Goal: Information Seeking & Learning: Learn about a topic

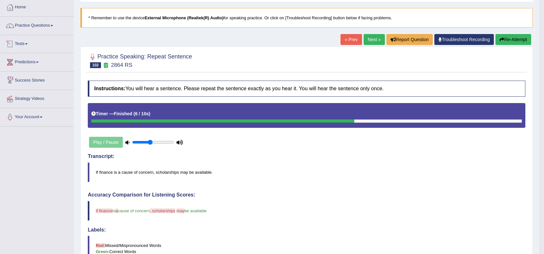
click at [112, 142] on div "Play / Pause" at bounding box center [136, 142] width 96 height 16
click at [501, 42] on button "Re-Attempt" at bounding box center [513, 39] width 36 height 11
click at [501, 41] on icon "button" at bounding box center [501, 39] width 4 height 4
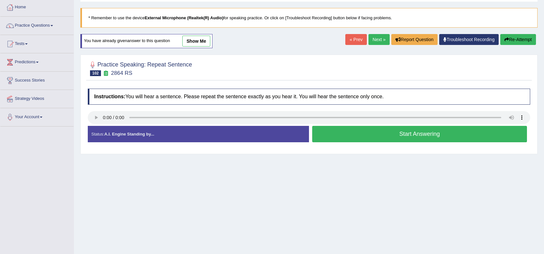
click at [373, 40] on link "Next »" at bounding box center [378, 39] width 21 height 11
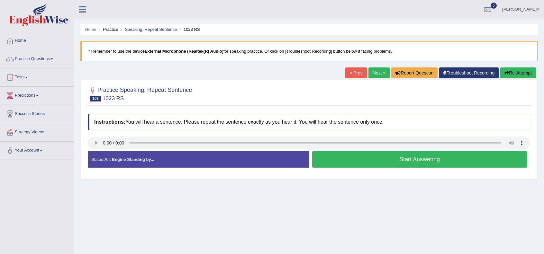
click at [392, 163] on button "Start Answering" at bounding box center [419, 159] width 215 height 16
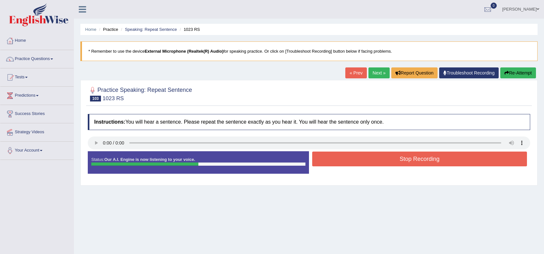
click at [401, 162] on button "Stop Recording" at bounding box center [419, 159] width 215 height 15
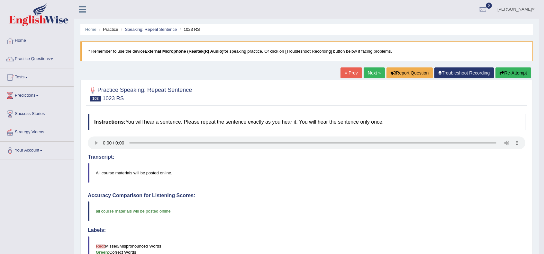
click at [373, 76] on link "Next »" at bounding box center [373, 72] width 21 height 11
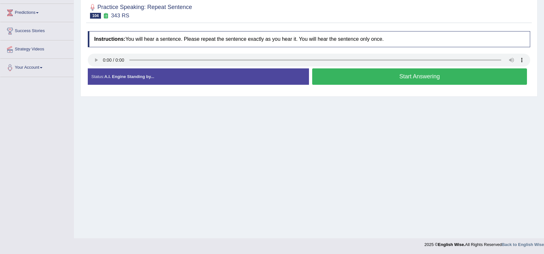
click at [366, 72] on button "Start Answering" at bounding box center [419, 76] width 215 height 16
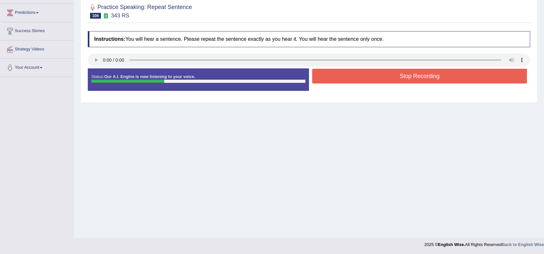
click at [366, 72] on button "Stop Recording" at bounding box center [419, 76] width 215 height 15
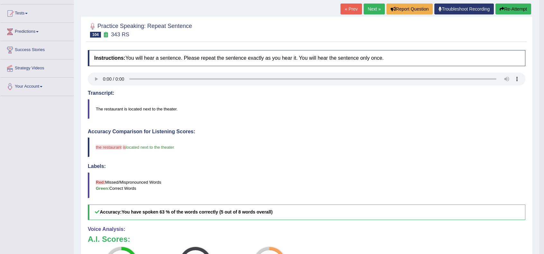
scroll to position [62, 0]
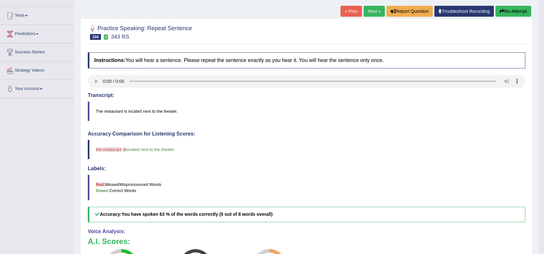
click at [380, 14] on link "Next »" at bounding box center [373, 11] width 21 height 11
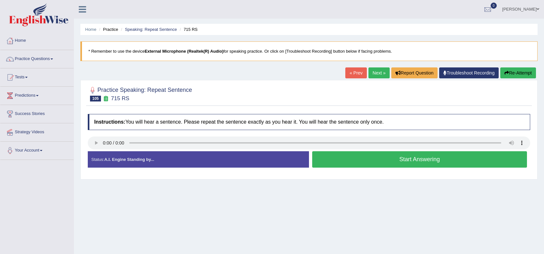
click at [419, 159] on button "Start Answering" at bounding box center [419, 159] width 215 height 16
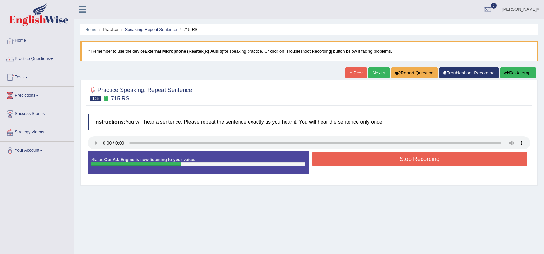
click at [419, 159] on button "Stop Recording" at bounding box center [419, 159] width 215 height 15
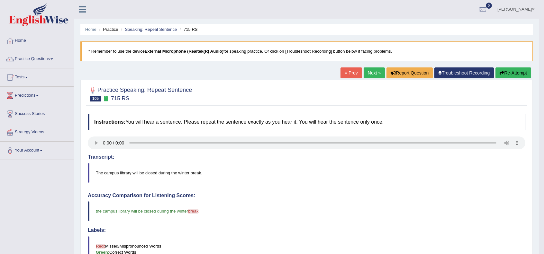
click at [371, 74] on link "Next »" at bounding box center [373, 72] width 21 height 11
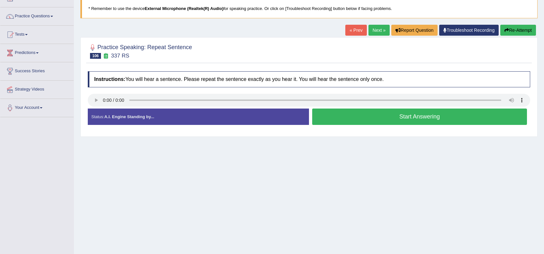
click at [370, 117] on button "Start Answering" at bounding box center [419, 117] width 215 height 16
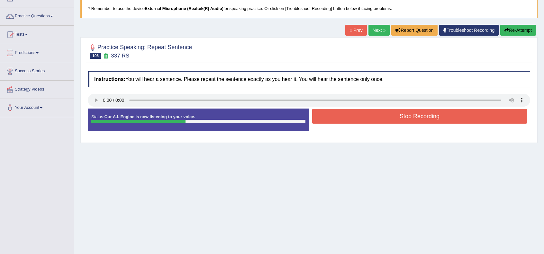
click at [370, 117] on button "Stop Recording" at bounding box center [419, 116] width 215 height 15
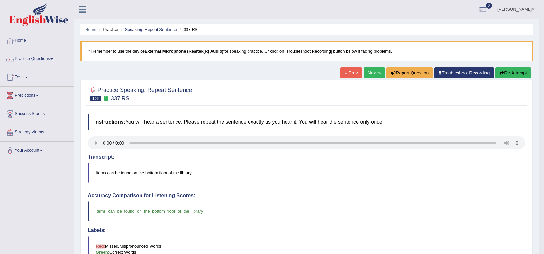
click at [371, 80] on div "Practice Speaking: Repeat Sentence 106 337 RS Instructions: You will hear a sen…" at bounding box center [306, 246] width 452 height 333
click at [372, 74] on link "Next »" at bounding box center [373, 72] width 21 height 11
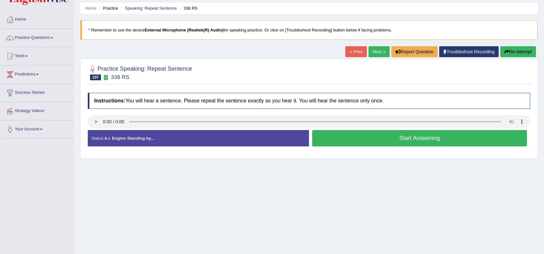
click at [388, 142] on button "Start Answering" at bounding box center [419, 138] width 215 height 16
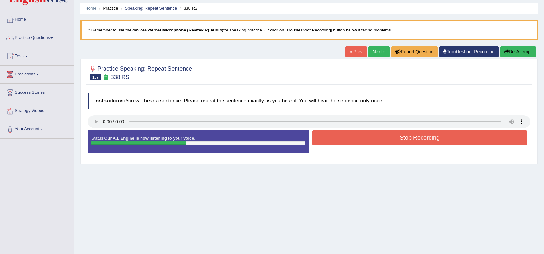
click at [388, 142] on button "Stop Recording" at bounding box center [419, 137] width 215 height 15
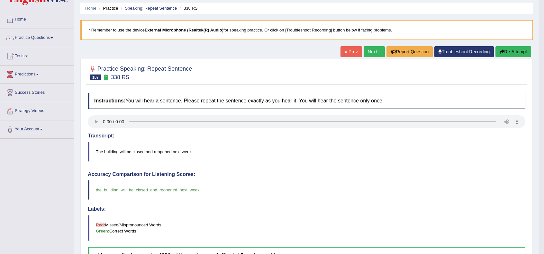
click at [369, 49] on link "Next »" at bounding box center [373, 51] width 21 height 11
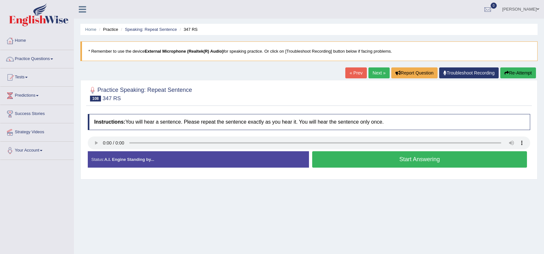
click at [396, 160] on button "Start Answering" at bounding box center [419, 159] width 215 height 16
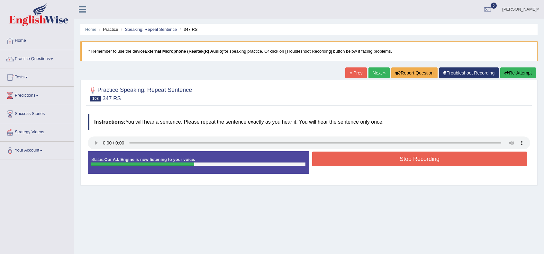
click at [396, 160] on button "Stop Recording" at bounding box center [419, 159] width 215 height 15
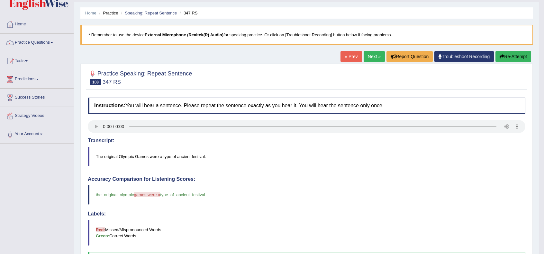
scroll to position [7, 0]
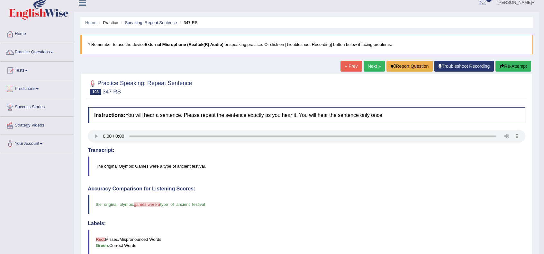
click at [378, 66] on link "Next »" at bounding box center [373, 66] width 21 height 11
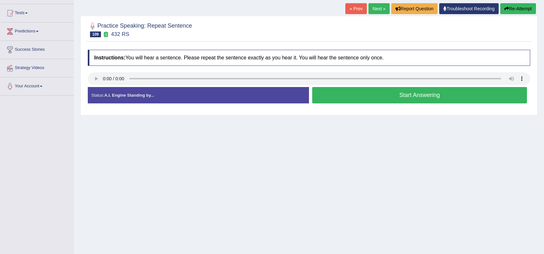
click at [488, 94] on button "Start Answering" at bounding box center [419, 95] width 215 height 16
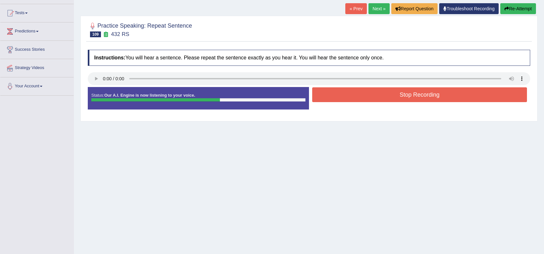
click at [488, 94] on button "Stop Recording" at bounding box center [419, 94] width 215 height 15
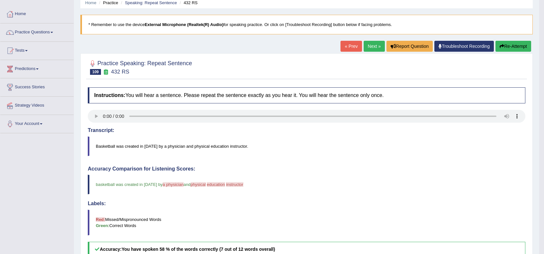
scroll to position [21, 0]
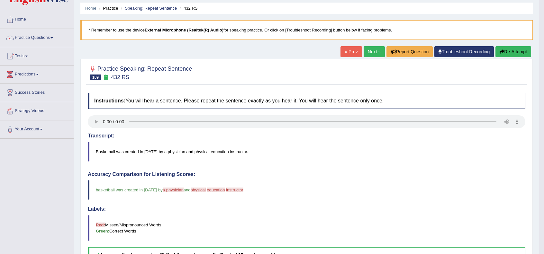
click at [373, 49] on link "Next »" at bounding box center [373, 51] width 21 height 11
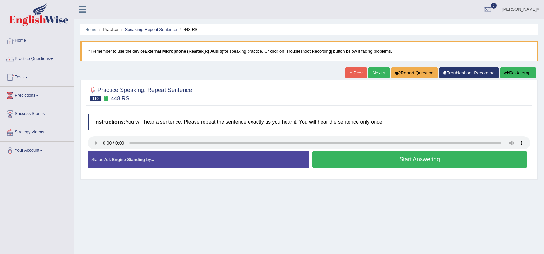
click at [390, 157] on button "Start Answering" at bounding box center [419, 159] width 215 height 16
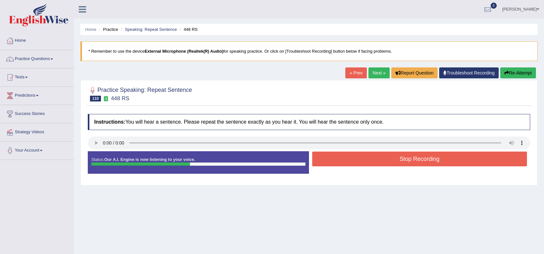
click at [390, 157] on button "Stop Recording" at bounding box center [419, 159] width 215 height 15
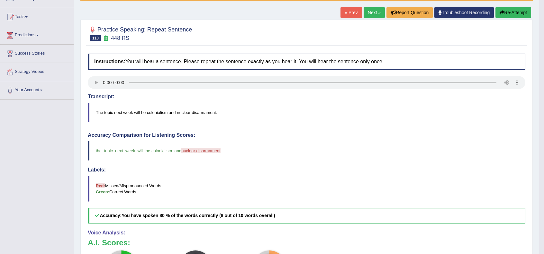
scroll to position [49, 0]
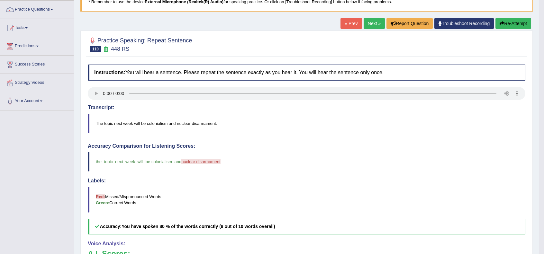
click at [370, 29] on div "« Prev Next » Report Question Troubleshoot Recording Re-Attempt" at bounding box center [436, 24] width 192 height 13
click at [370, 25] on link "Next »" at bounding box center [373, 23] width 21 height 11
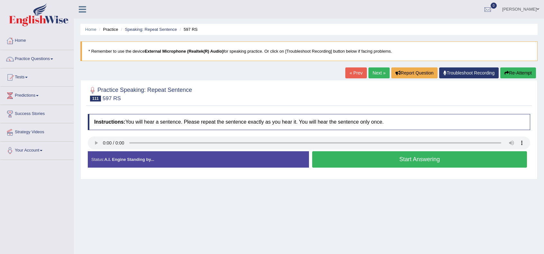
click at [389, 157] on button "Start Answering" at bounding box center [419, 159] width 215 height 16
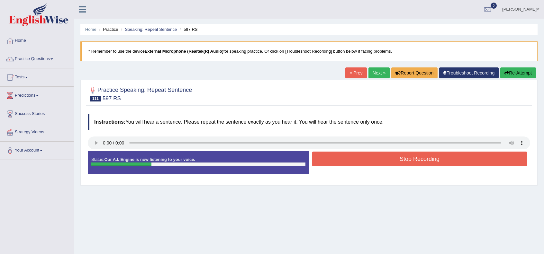
click at [389, 157] on button "Stop Recording" at bounding box center [419, 159] width 215 height 15
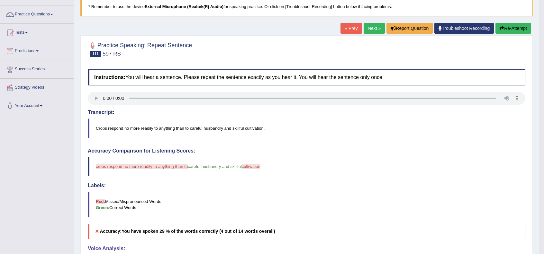
scroll to position [43, 0]
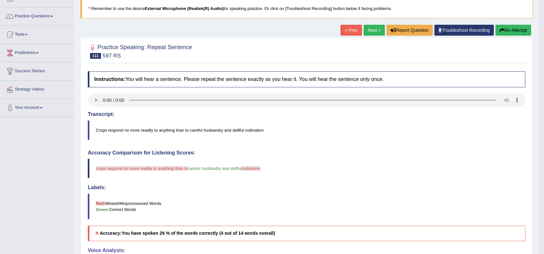
click at [371, 32] on link "Next »" at bounding box center [373, 30] width 21 height 11
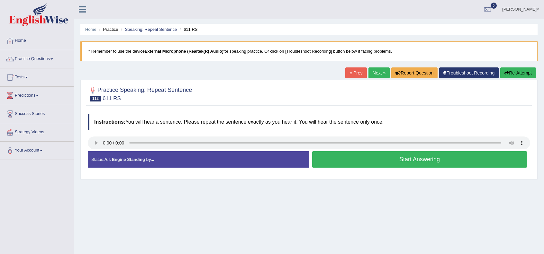
click at [398, 160] on button "Start Answering" at bounding box center [419, 159] width 215 height 16
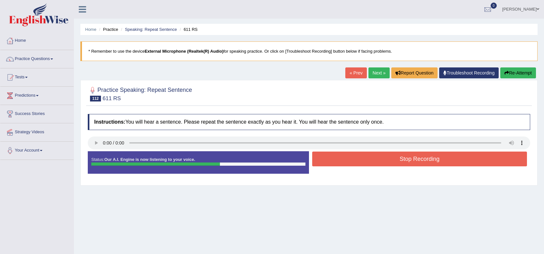
click at [420, 160] on button "Stop Recording" at bounding box center [419, 159] width 215 height 15
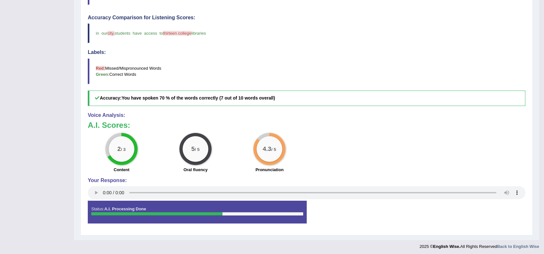
scroll to position [178, 0]
drag, startPoint x: 346, startPoint y: 151, endPoint x: 352, endPoint y: 155, distance: 7.2
click at [346, 151] on div "2 / 3 Content 5 / 5 Oral fluency 4.3 / 5 Pronunciation" at bounding box center [307, 153] width 444 height 41
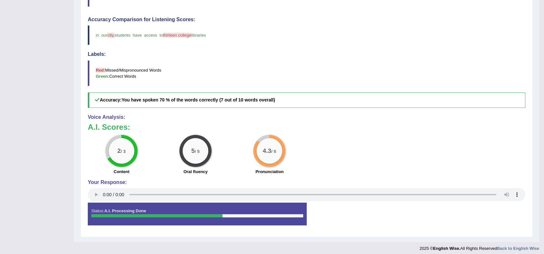
scroll to position [0, 0]
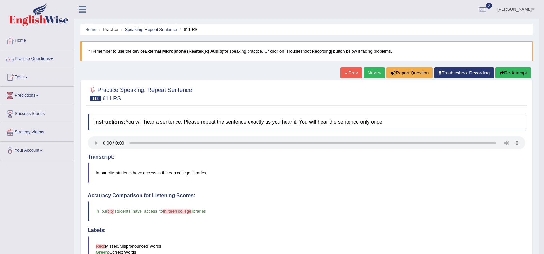
click at [370, 76] on link "Next »" at bounding box center [373, 72] width 21 height 11
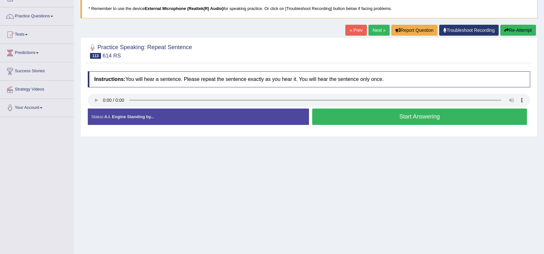
click at [422, 118] on button "Start Answering" at bounding box center [419, 117] width 215 height 16
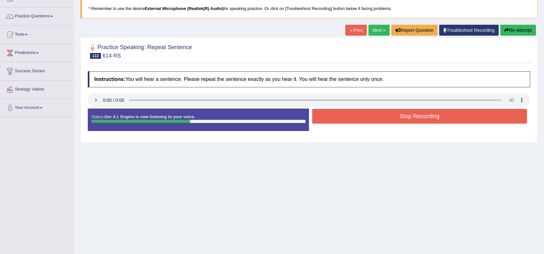
click at [422, 118] on button "Stop Recording" at bounding box center [419, 116] width 215 height 15
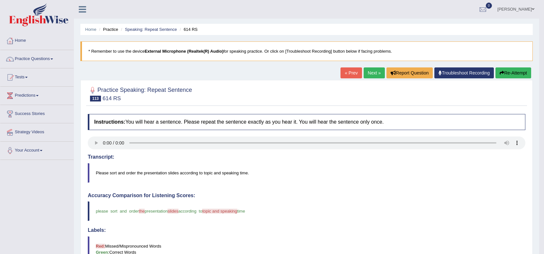
click at [368, 73] on link "Next »" at bounding box center [373, 72] width 21 height 11
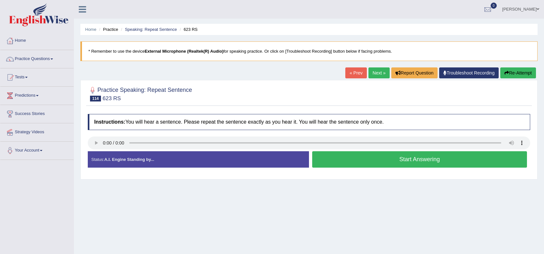
click at [402, 164] on button "Start Answering" at bounding box center [419, 159] width 215 height 16
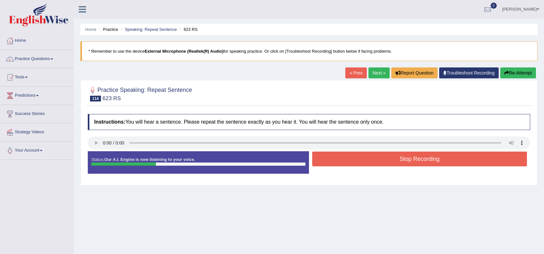
click at [402, 164] on button "Stop Recording" at bounding box center [419, 159] width 215 height 15
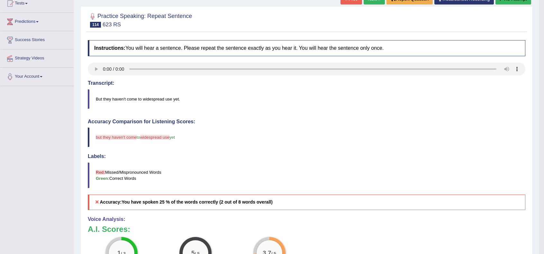
scroll to position [43, 0]
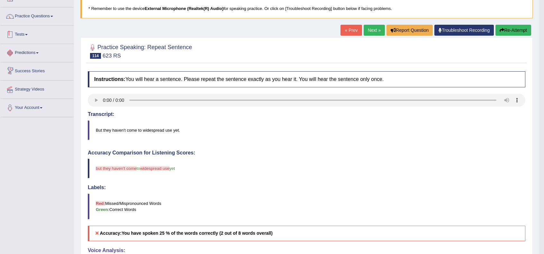
click at [35, 20] on link "Practice Questions" at bounding box center [36, 15] width 73 height 16
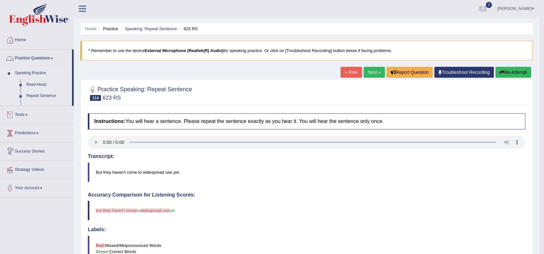
scroll to position [0, 0]
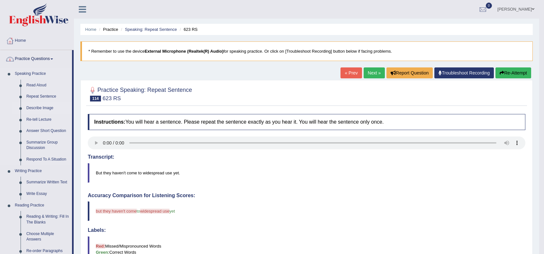
click at [37, 107] on link "Describe Image" at bounding box center [47, 109] width 49 height 12
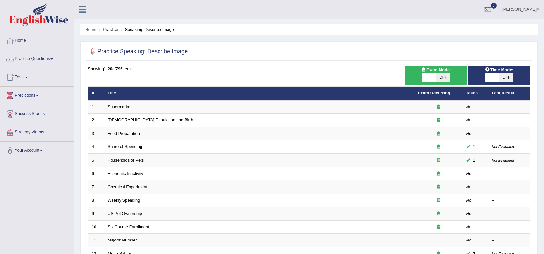
drag, startPoint x: 433, startPoint y: 75, endPoint x: 457, endPoint y: 77, distance: 24.5
click at [433, 75] on span at bounding box center [429, 77] width 14 height 9
click at [497, 76] on span at bounding box center [492, 77] width 14 height 9
checkbox input "true"
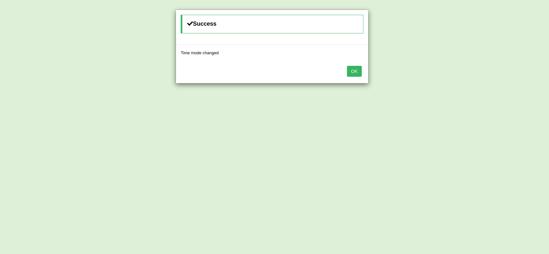
click at [442, 78] on div "Success Time mode changed OK" at bounding box center [274, 127] width 549 height 254
drag, startPoint x: 350, startPoint y: 72, endPoint x: 360, endPoint y: 73, distance: 9.7
click at [351, 72] on button "OK" at bounding box center [354, 71] width 15 height 11
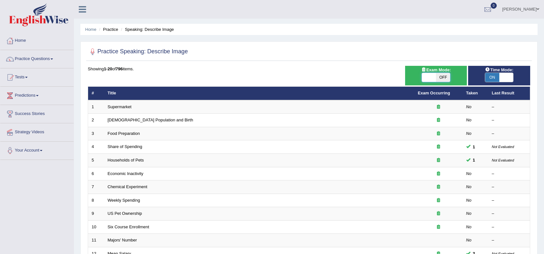
click at [434, 77] on span at bounding box center [429, 77] width 14 height 9
checkbox input "true"
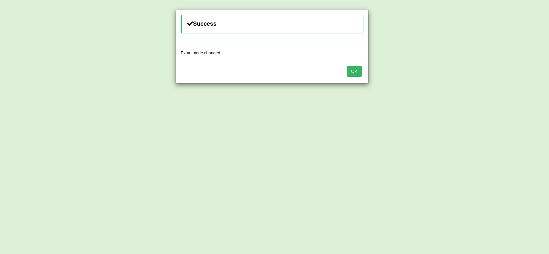
click at [363, 74] on div "OK" at bounding box center [272, 72] width 192 height 22
click at [358, 73] on button "OK" at bounding box center [354, 71] width 15 height 11
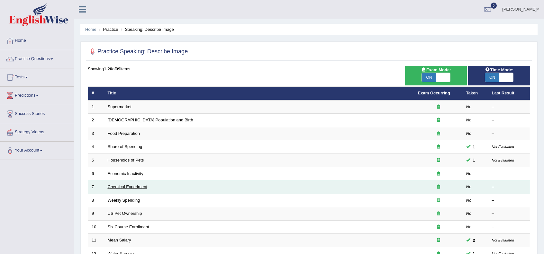
click at [129, 184] on link "Chemical Experiment" at bounding box center [128, 186] width 40 height 5
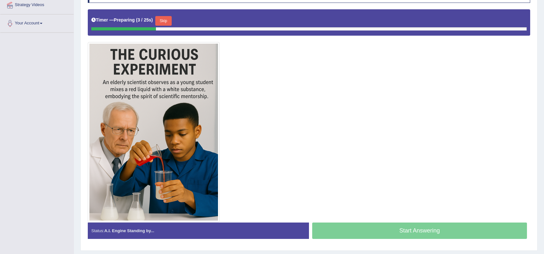
scroll to position [137, 0]
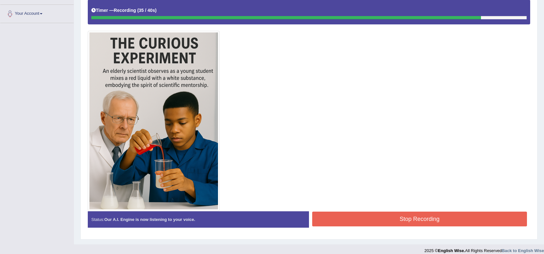
click at [434, 215] on button "Stop Recording" at bounding box center [419, 219] width 215 height 15
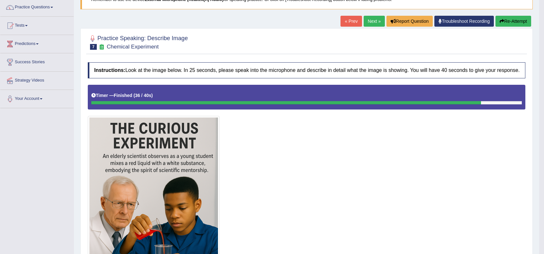
scroll to position [51, 0]
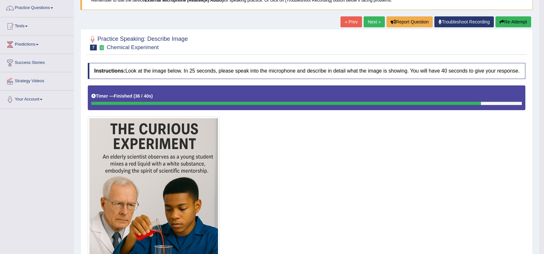
click at [368, 20] on link "Next »" at bounding box center [373, 21] width 21 height 11
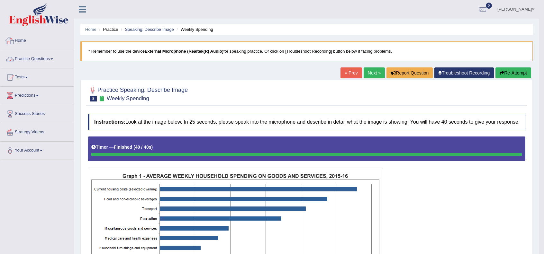
click at [23, 59] on link "Practice Questions" at bounding box center [36, 58] width 73 height 16
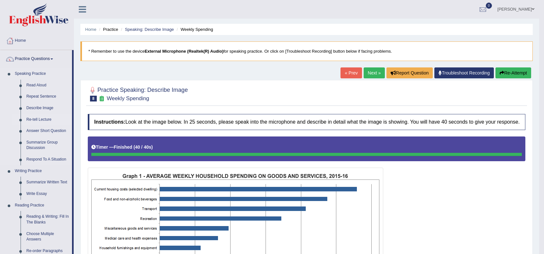
click at [42, 122] on link "Re-tell Lecture" at bounding box center [47, 120] width 49 height 12
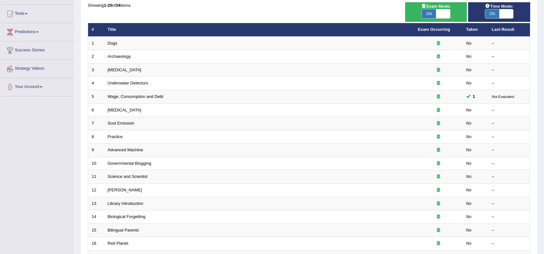
scroll to position [64, 0]
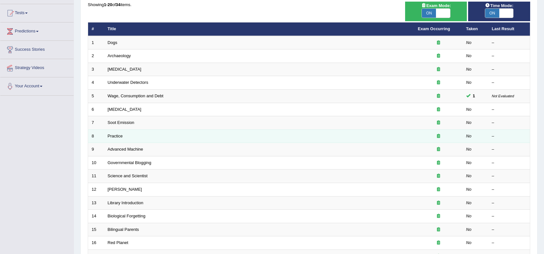
click at [119, 137] on td "Practice" at bounding box center [259, 135] width 310 height 13
click at [117, 137] on link "Practice" at bounding box center [115, 136] width 15 height 5
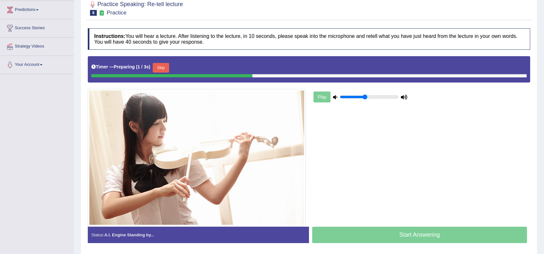
scroll to position [106, 0]
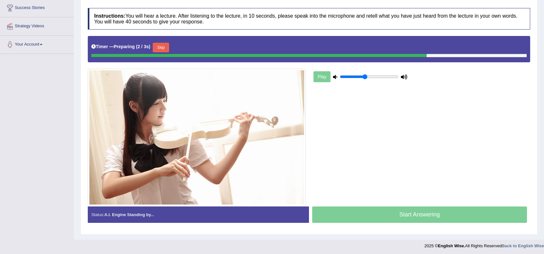
click at [321, 76] on div "Play" at bounding box center [360, 77] width 96 height 16
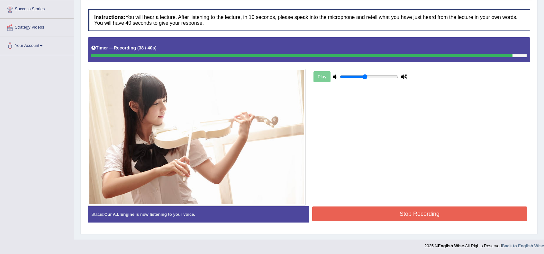
click at [429, 210] on button "Stop Recording" at bounding box center [419, 214] width 215 height 15
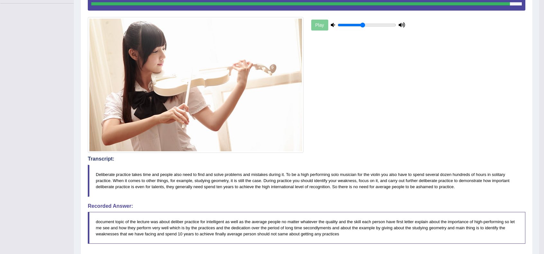
scroll to position [40, 0]
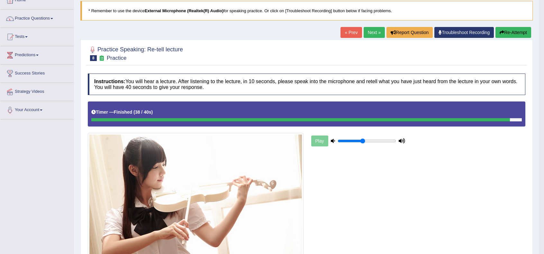
click at [370, 34] on link "Next »" at bounding box center [373, 32] width 21 height 11
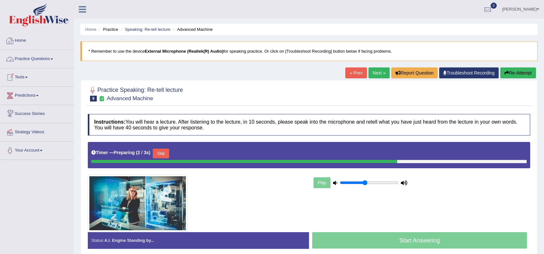
click at [24, 43] on link "Home" at bounding box center [36, 40] width 73 height 16
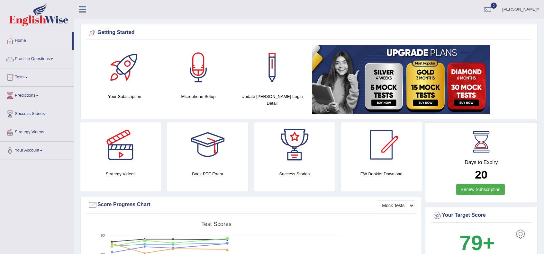
click at [26, 60] on link "Practice Questions" at bounding box center [36, 58] width 73 height 16
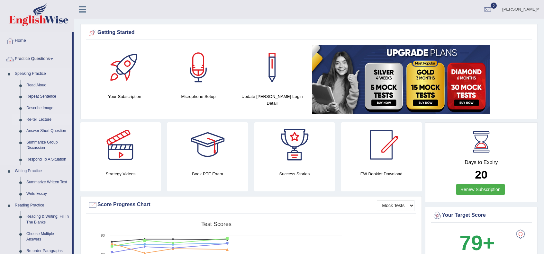
scroll to position [21, 0]
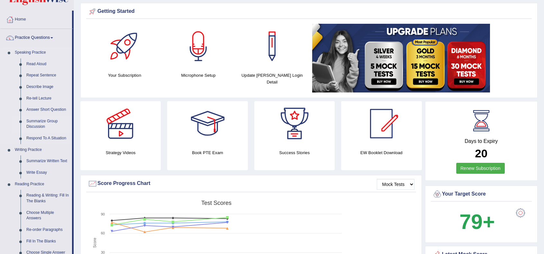
click at [37, 125] on link "Summarize Group Discussion" at bounding box center [47, 124] width 49 height 17
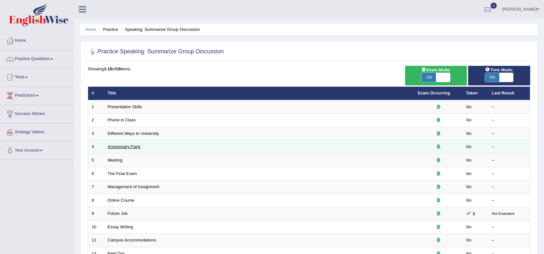
click at [120, 147] on link "Anniversary Party" at bounding box center [124, 146] width 33 height 5
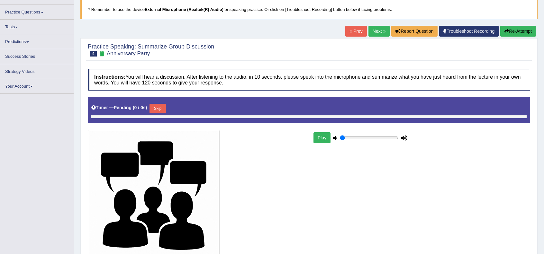
type input "0.45"
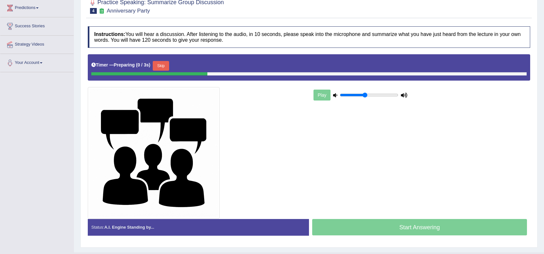
scroll to position [100, 0]
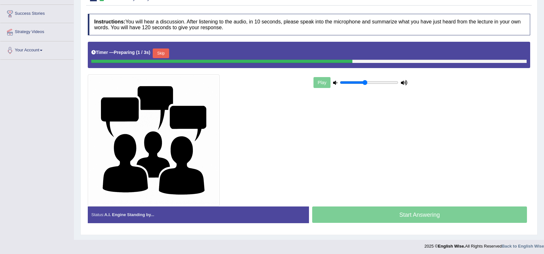
click at [166, 51] on button "Skip" at bounding box center [161, 54] width 16 height 10
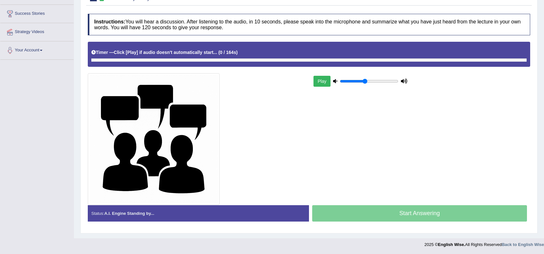
scroll to position [99, 0]
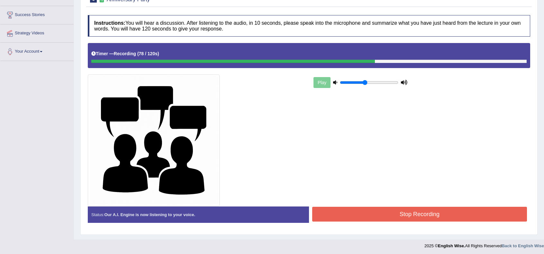
click at [423, 136] on div "Play" at bounding box center [309, 124] width 449 height 163
click at [440, 210] on button "Stop Recording" at bounding box center [419, 214] width 215 height 15
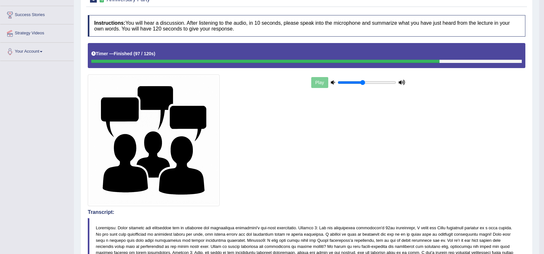
click at [397, 155] on div "Play" at bounding box center [307, 124] width 444 height 163
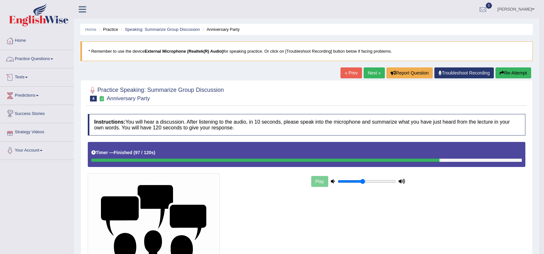
click at [21, 59] on link "Practice Questions" at bounding box center [36, 58] width 73 height 16
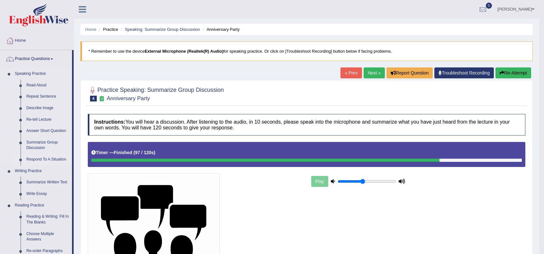
click at [46, 159] on link "Respond To A Situation" at bounding box center [47, 160] width 49 height 12
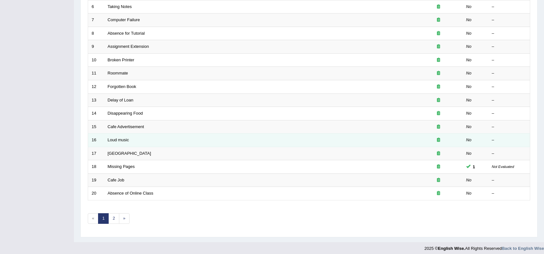
scroll to position [168, 0]
click at [127, 138] on link "Loud music" at bounding box center [118, 139] width 21 height 5
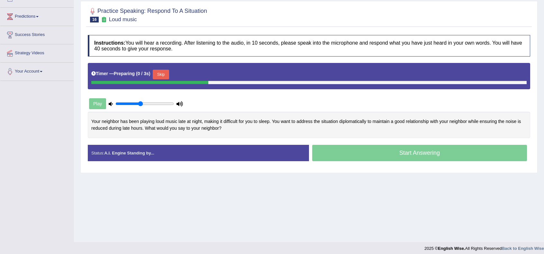
scroll to position [83, 0]
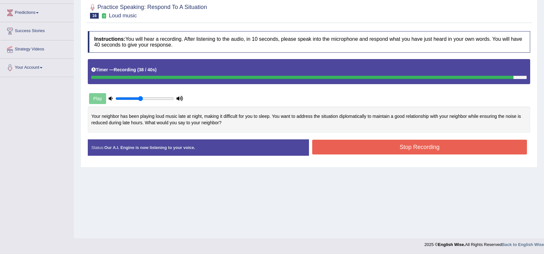
click at [346, 151] on button "Stop Recording" at bounding box center [419, 147] width 215 height 15
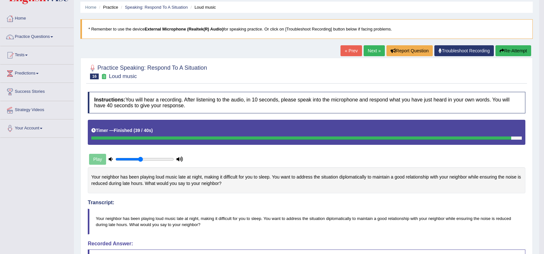
scroll to position [0, 0]
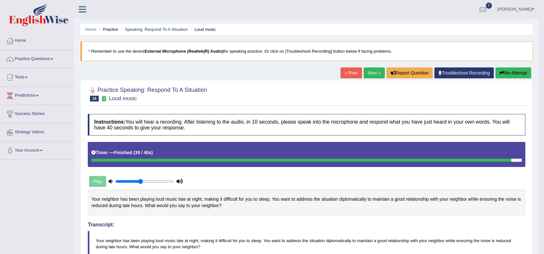
click at [379, 76] on link "Next »" at bounding box center [373, 72] width 21 height 11
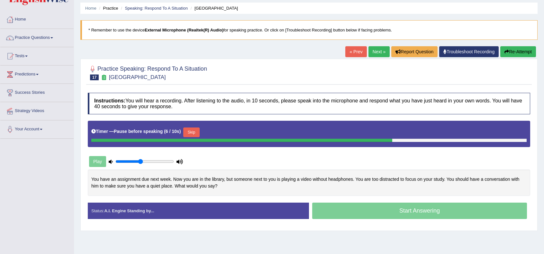
click at [198, 131] on button "Skip" at bounding box center [191, 133] width 16 height 10
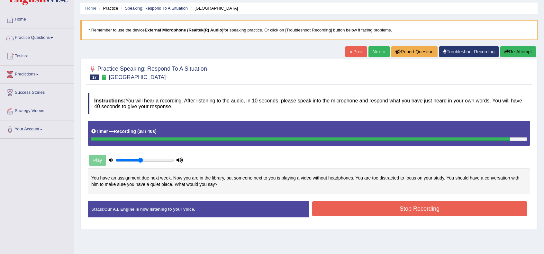
click at [376, 212] on button "Stop Recording" at bounding box center [419, 208] width 215 height 15
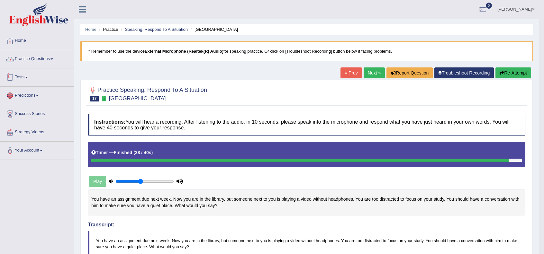
click at [18, 56] on link "Practice Questions" at bounding box center [36, 58] width 73 height 16
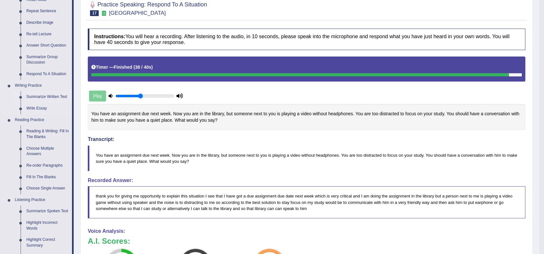
scroll to position [85, 0]
click at [42, 95] on link "Summarize Written Text" at bounding box center [47, 97] width 49 height 12
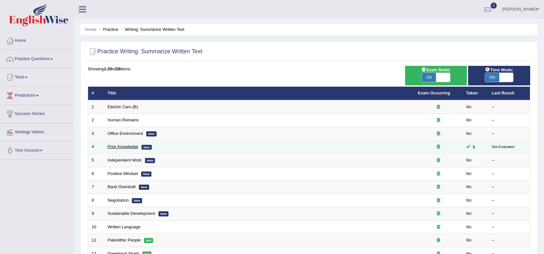
click at [115, 148] on link "Prior Knowledge" at bounding box center [123, 146] width 31 height 5
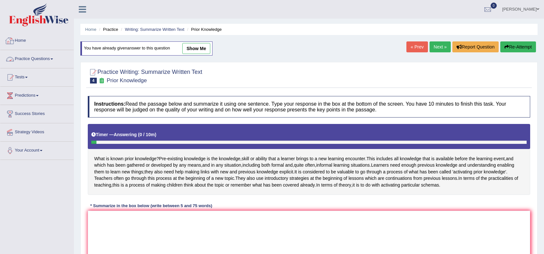
click at [22, 41] on link "Home" at bounding box center [36, 40] width 73 height 16
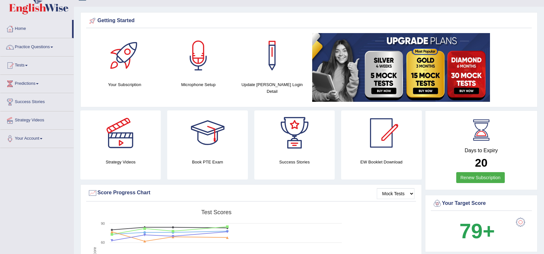
scroll to position [21, 0]
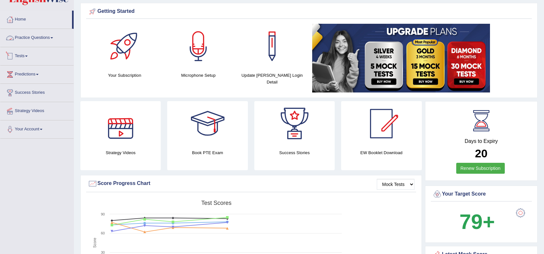
click at [19, 35] on link "Practice Questions" at bounding box center [36, 37] width 73 height 16
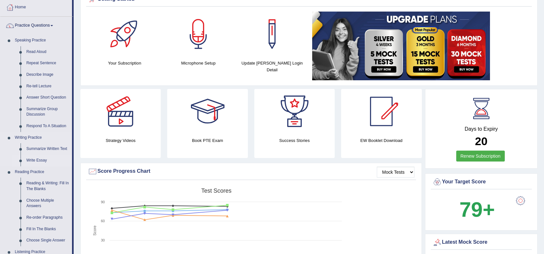
scroll to position [43, 0]
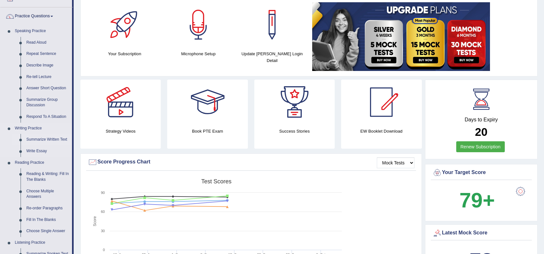
click at [43, 138] on link "Summarize Written Text" at bounding box center [47, 140] width 49 height 12
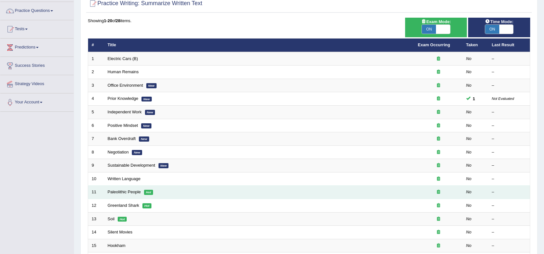
scroll to position [107, 0]
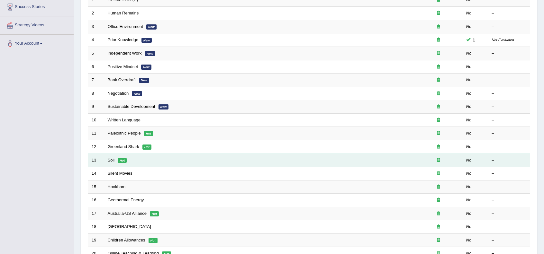
click at [107, 160] on td "Soil Hot" at bounding box center [259, 160] width 310 height 13
click at [110, 160] on link "Soil" at bounding box center [111, 160] width 7 height 5
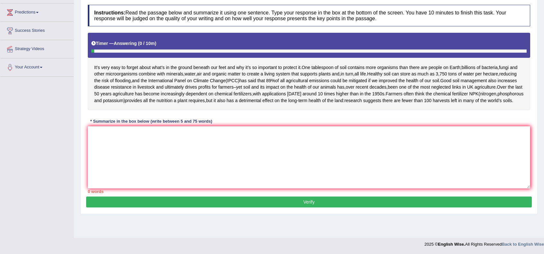
scroll to position [89, 0]
click at [271, 183] on textarea at bounding box center [309, 157] width 442 height 62
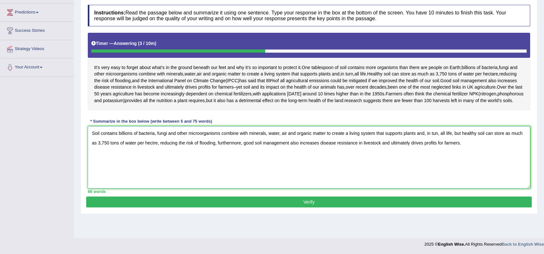
type textarea "Soil contains billions of bacteria, fungi and other microorganisms combine with…"
click at [286, 208] on button "Verify" at bounding box center [308, 202] width 445 height 11
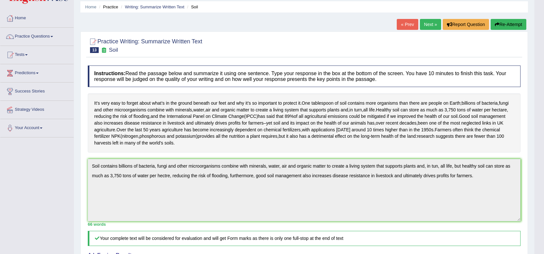
scroll to position [0, 0]
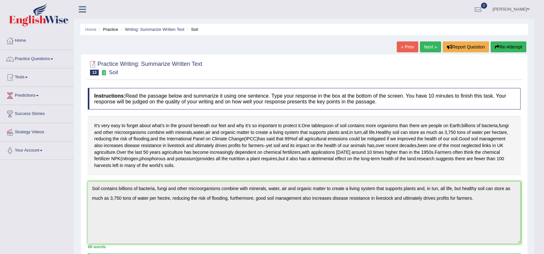
drag, startPoint x: 217, startPoint y: 69, endPoint x: 94, endPoint y: 65, distance: 123.5
click at [94, 65] on div "Practice Writing: Summarize Written Text 13 Soil" at bounding box center [304, 69] width 436 height 22
click at [160, 65] on h2 "Practice Writing: Summarize Written Text 13 Soil" at bounding box center [145, 67] width 114 height 16
click at [159, 65] on h2 "Practice Writing: Summarize Written Text 13 Soil" at bounding box center [145, 67] width 114 height 16
click at [154, 60] on h2 "Practice Writing: Summarize Written Text 13 Soil" at bounding box center [145, 67] width 114 height 16
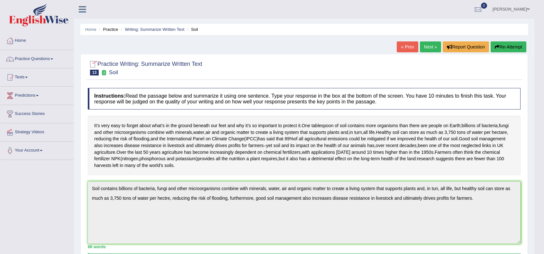
click at [154, 60] on h2 "Practice Writing: Summarize Written Text 13 Soil" at bounding box center [145, 67] width 114 height 16
drag, startPoint x: 146, startPoint y: 60, endPoint x: 229, endPoint y: 53, distance: 83.6
click at [229, 53] on div "Home Practice Writing: Summarize Written Text Soil « Prev Next » Report Questio…" at bounding box center [304, 225] width 460 height 451
click at [428, 47] on link "Next »" at bounding box center [430, 46] width 21 height 11
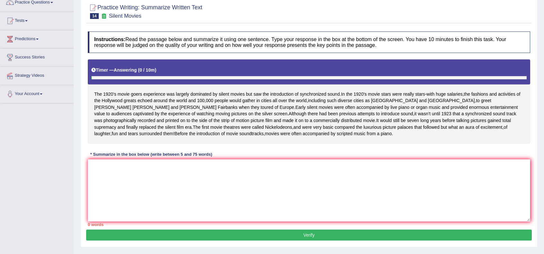
scroll to position [64, 0]
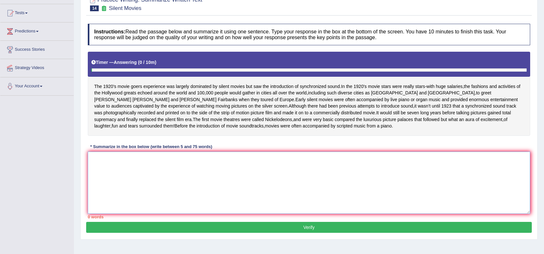
click at [250, 200] on textarea at bounding box center [309, 183] width 442 height 62
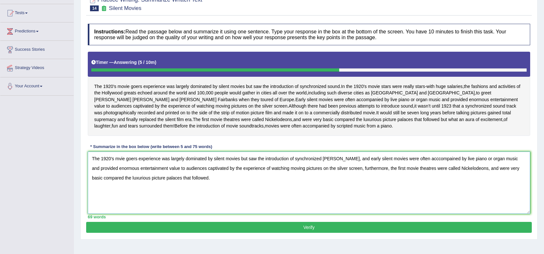
click at [118, 165] on textarea "The 1920's mvie goers experience was largely dominated by silent movies but saw…" at bounding box center [309, 183] width 442 height 62
click at [326, 166] on textarea "The 1920's movie goers experience was largely dominated by silent movies but sa…" at bounding box center [309, 183] width 442 height 62
click at [415, 165] on textarea "The 1920's movie goers experience was largely dominated by silent movies but sa…" at bounding box center [309, 183] width 442 height 62
drag, startPoint x: 165, startPoint y: 176, endPoint x: 58, endPoint y: 152, distance: 110.1
click at [58, 152] on div "Toggle navigation Home Practice Questions Speaking Practice Read Aloud Repeat S…" at bounding box center [272, 103] width 544 height 334
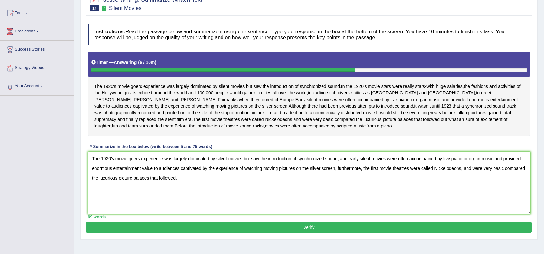
type textarea "The 1920's movie goers experience was largely dominated by silent movies but sa…"
click at [279, 231] on button "Verify" at bounding box center [308, 227] width 445 height 11
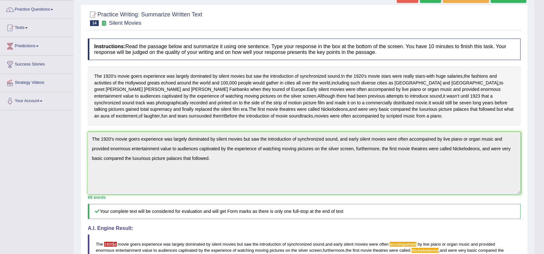
scroll to position [0, 0]
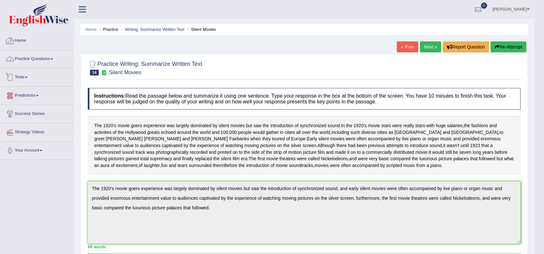
click at [12, 43] on div at bounding box center [10, 41] width 10 height 10
